Goal: Task Accomplishment & Management: Manage account settings

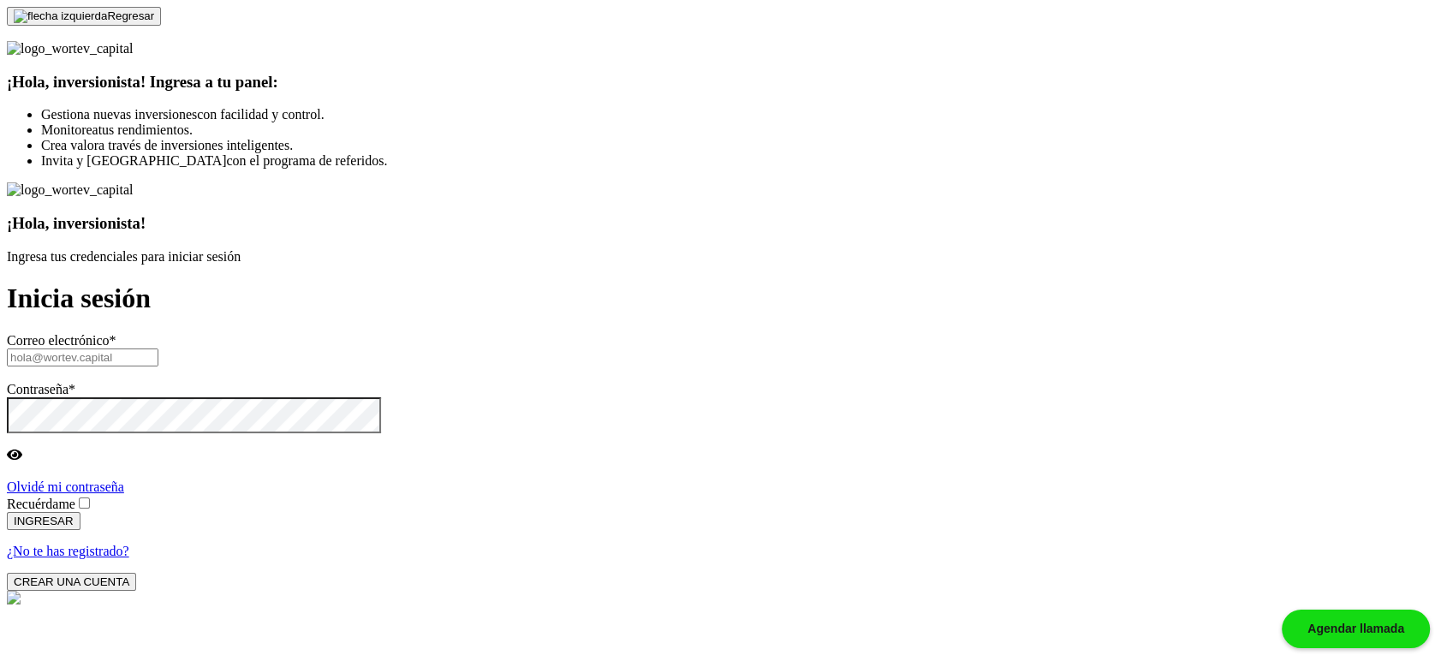
click at [158, 349] on input "text" at bounding box center [83, 358] width 152 height 18
paste input "[EMAIL_ADDRESS][DOMAIN_NAME]"
type input "[EMAIL_ADDRESS][DOMAIN_NAME]"
click at [92, 497] on span at bounding box center [92, 504] width 0 height 15
click at [90, 498] on input "Recuérdame" at bounding box center [84, 503] width 11 height 11
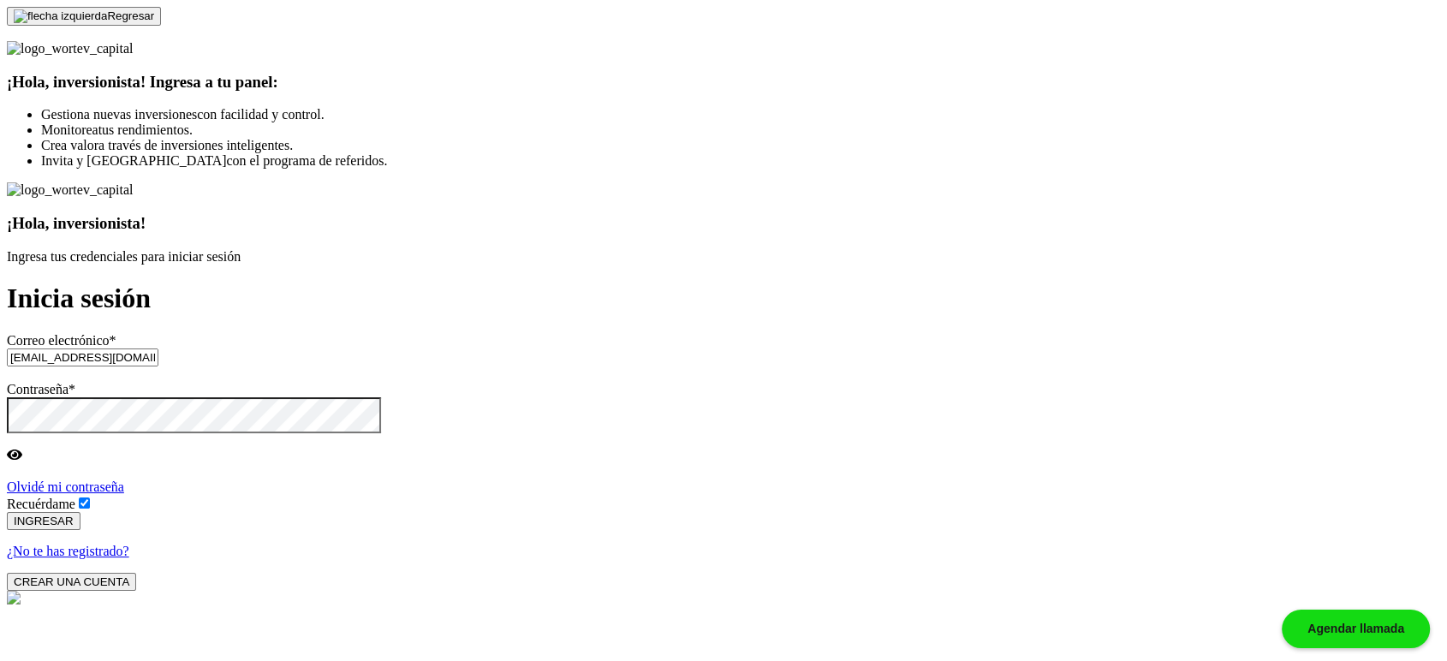
click at [81, 512] on button "INGRESAR" at bounding box center [44, 521] width 74 height 18
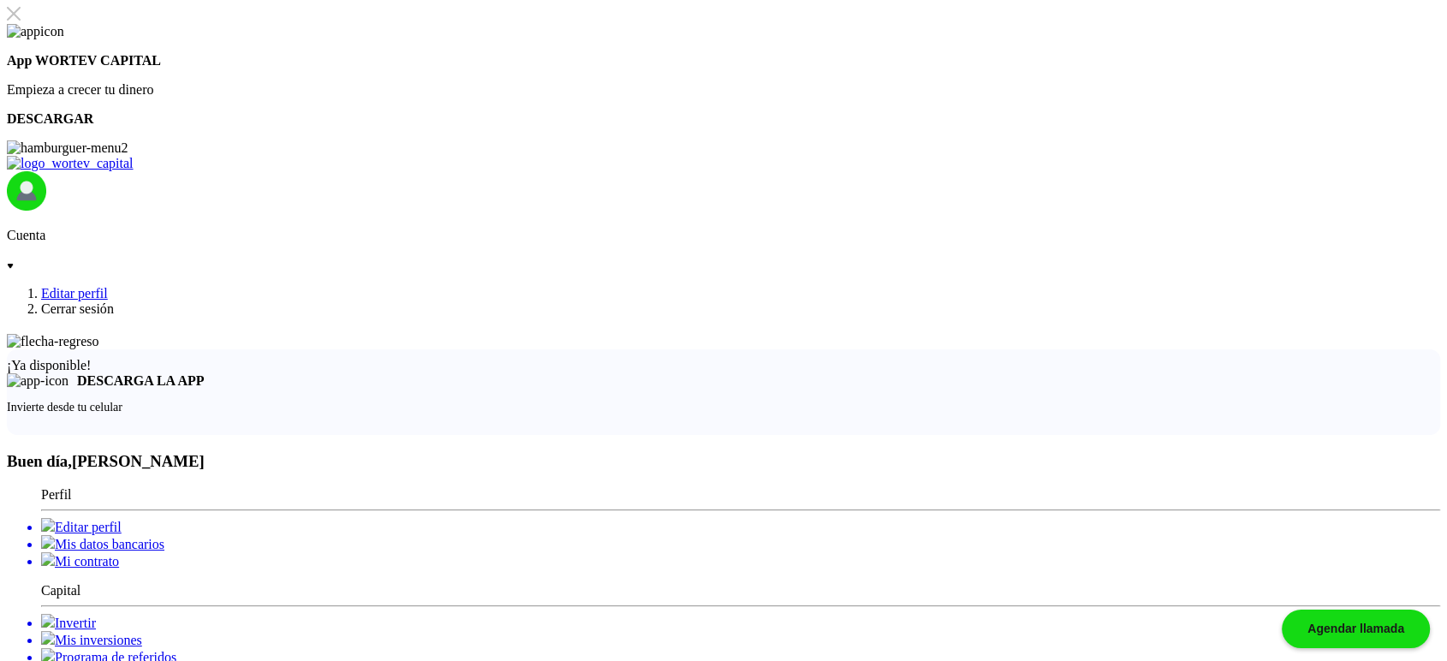
click at [164, 518] on li "Editar perfil" at bounding box center [740, 526] width 1399 height 17
select select "Hombre"
select select "Secundaria"
select select "AG"
select select "BBVA Bancomer"
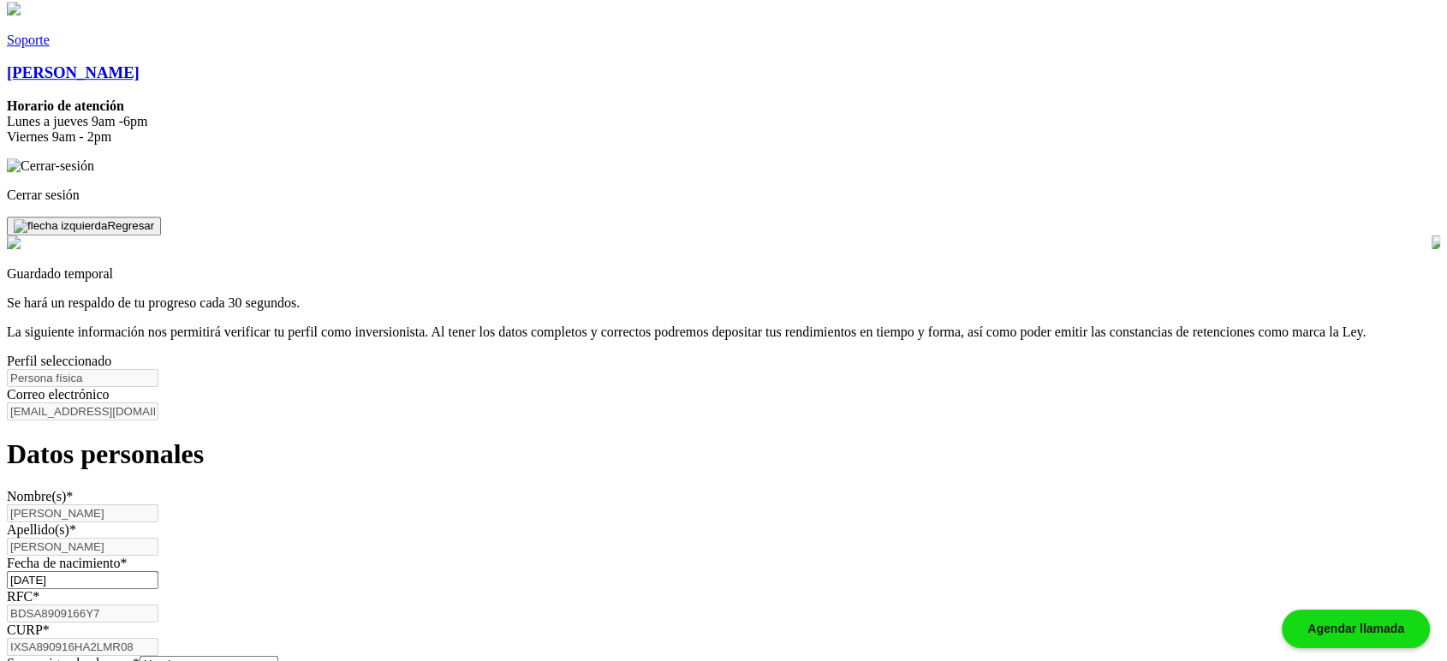
scroll to position [888, 0]
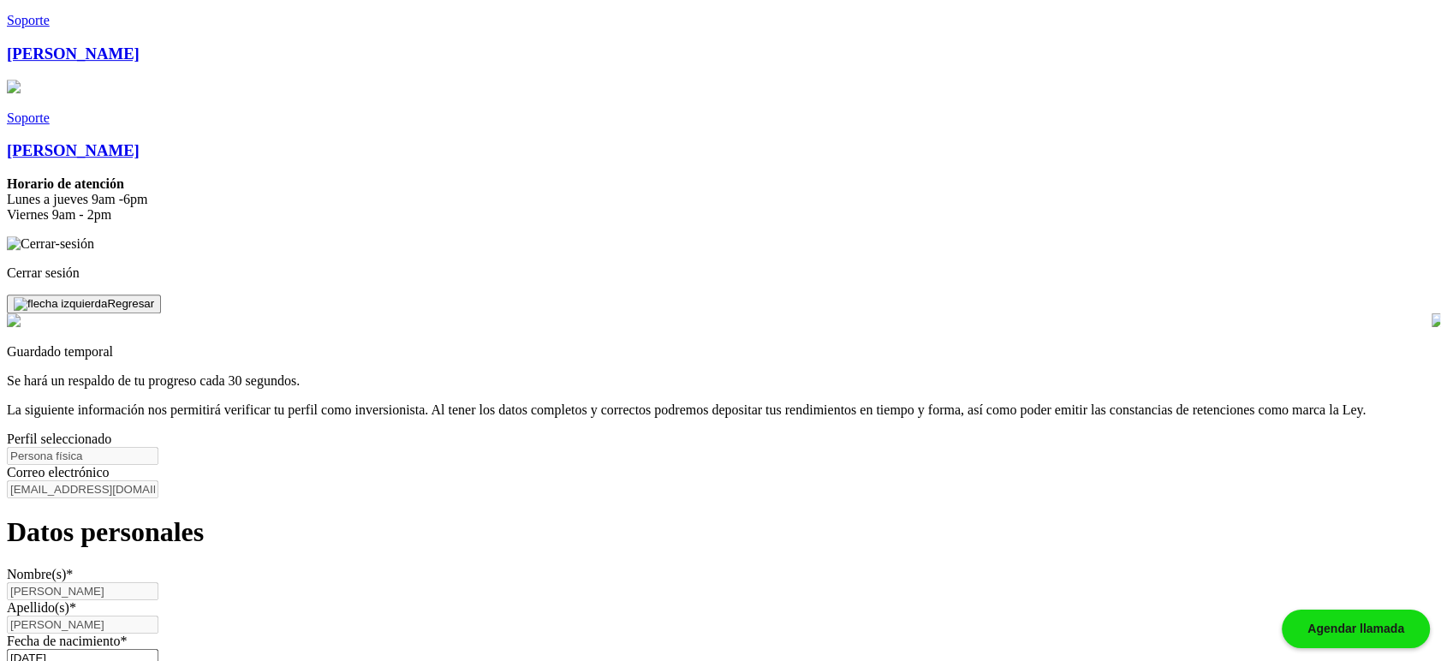
type input "Omnis qui et delec1"
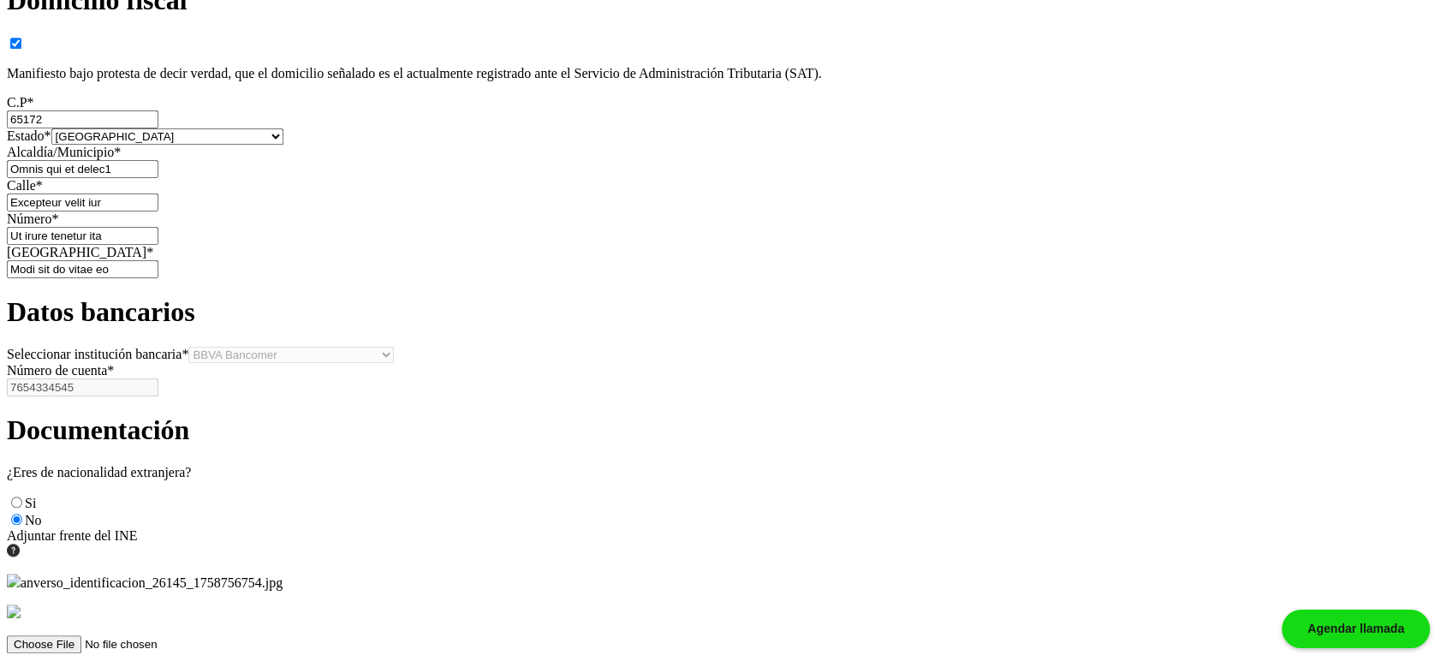
scroll to position [1713, 0]
